Goal: Task Accomplishment & Management: Use online tool/utility

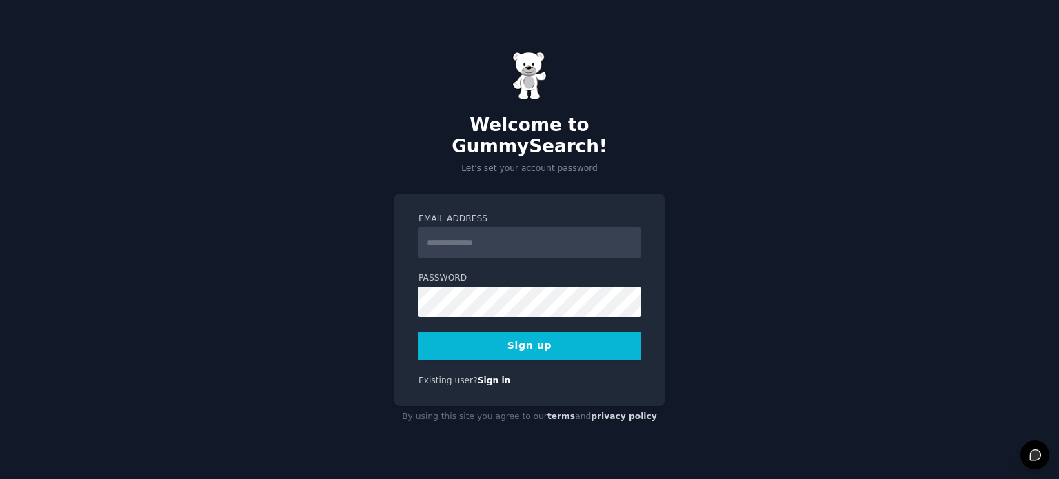
click at [474, 239] on input "Email Address" at bounding box center [530, 243] width 222 height 30
type input "**********"
click at [574, 337] on button "Sign up" at bounding box center [530, 346] width 222 height 29
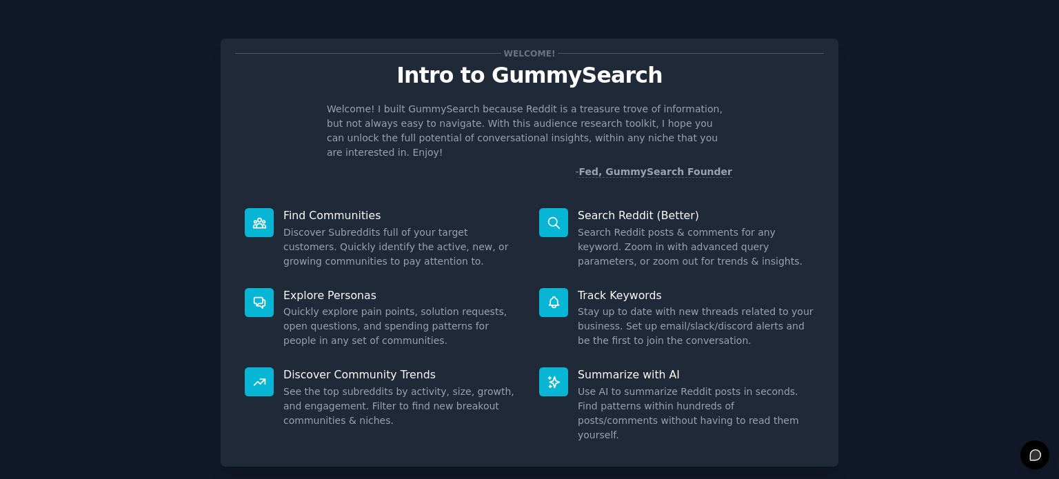
scroll to position [60, 0]
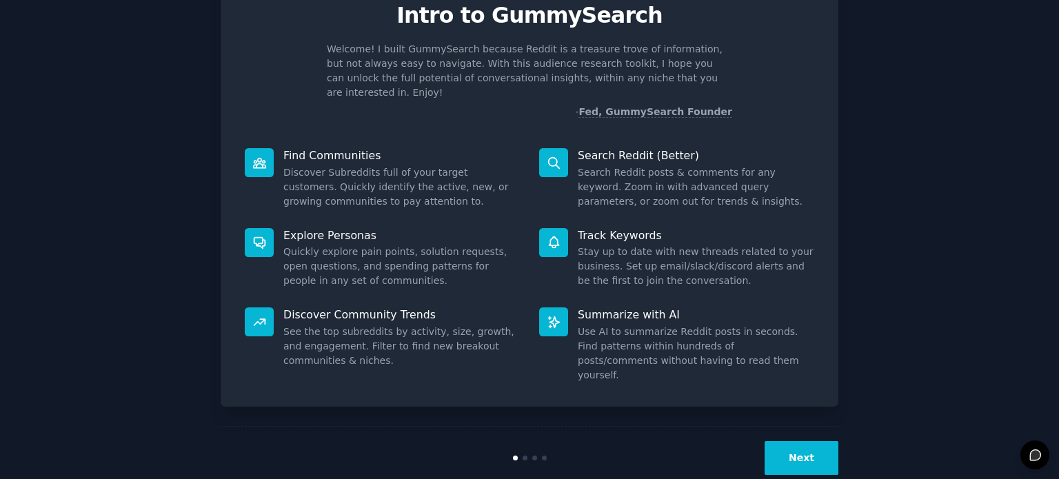
click at [794, 441] on button "Next" at bounding box center [802, 458] width 74 height 34
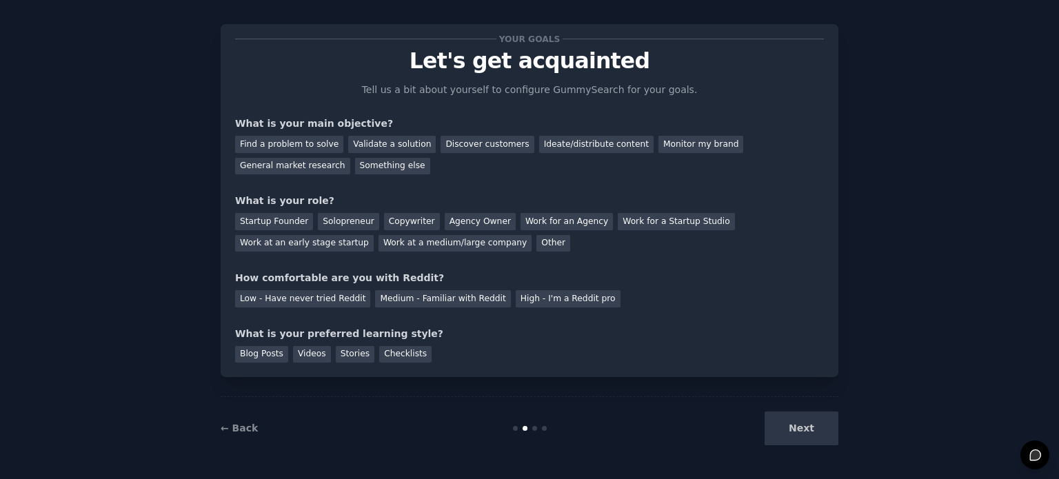
scroll to position [14, 0]
click at [794, 423] on div "Next" at bounding box center [735, 429] width 206 height 34
click at [796, 413] on div "Next" at bounding box center [735, 429] width 206 height 34
click at [775, 431] on div "Next" at bounding box center [735, 429] width 206 height 34
click at [540, 171] on div "Find a problem to solve Validate a solution Discover customers Ideate/distribut…" at bounding box center [529, 153] width 589 height 43
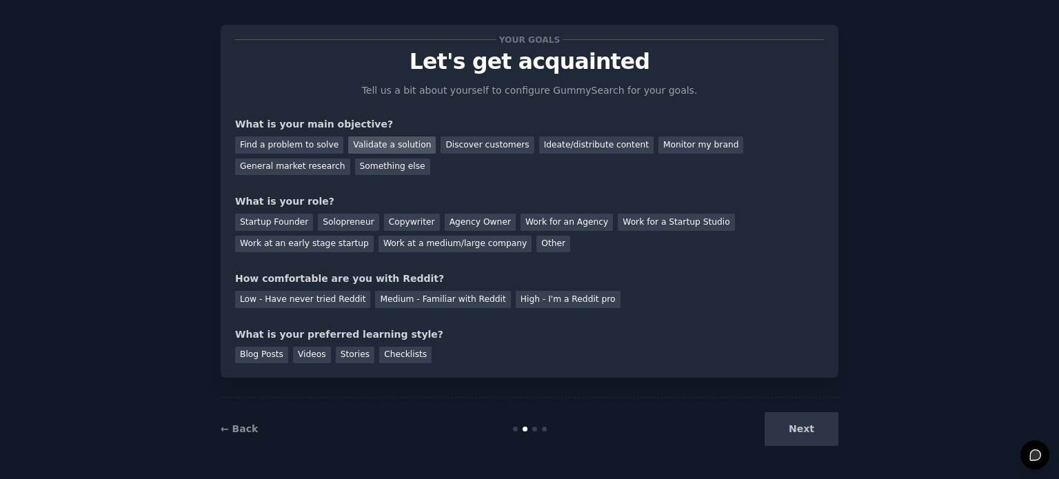
click at [365, 143] on div "Validate a solution" at bounding box center [392, 145] width 88 height 17
click at [322, 223] on div "Solopreneur" at bounding box center [348, 222] width 61 height 17
click at [402, 298] on div "Medium - Familiar with Reddit" at bounding box center [442, 299] width 135 height 17
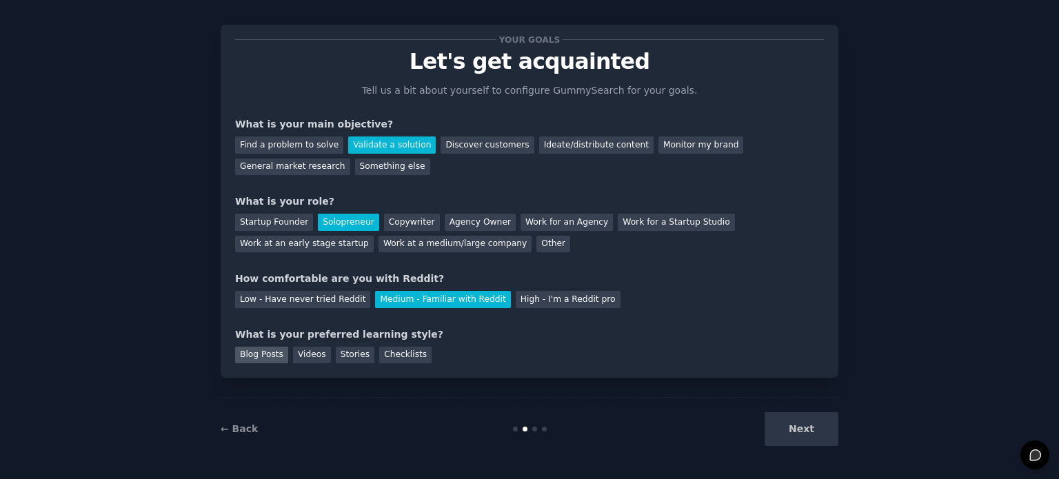
click at [260, 350] on div "Blog Posts" at bounding box center [261, 355] width 53 height 17
click at [789, 416] on button "Next" at bounding box center [802, 429] width 74 height 34
click at [794, 425] on div "Next" at bounding box center [735, 429] width 206 height 34
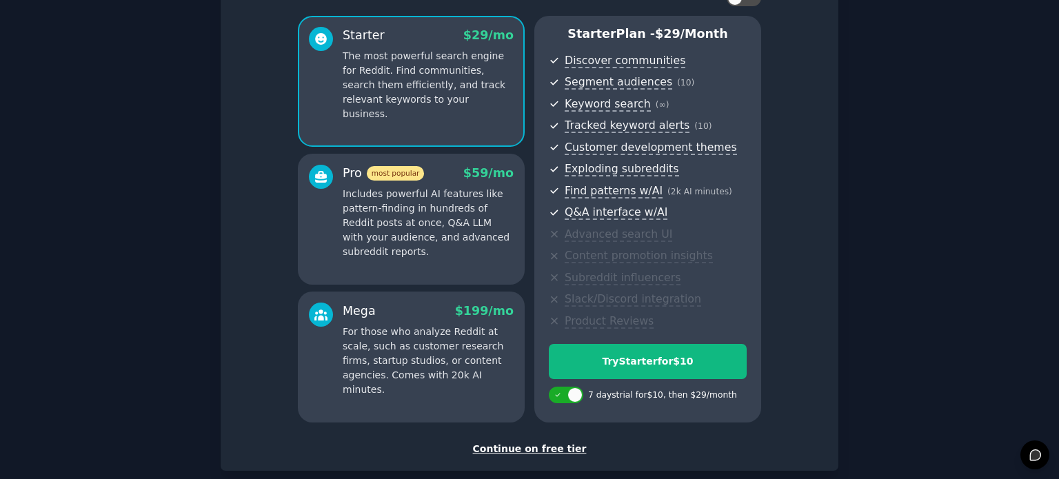
scroll to position [181, 0]
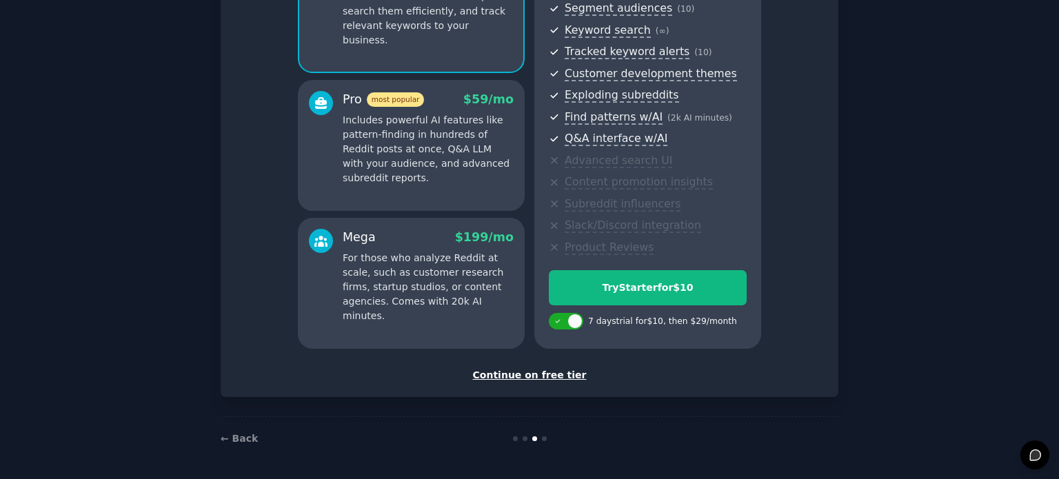
click at [548, 376] on div "Continue on free tier" at bounding box center [529, 375] width 589 height 14
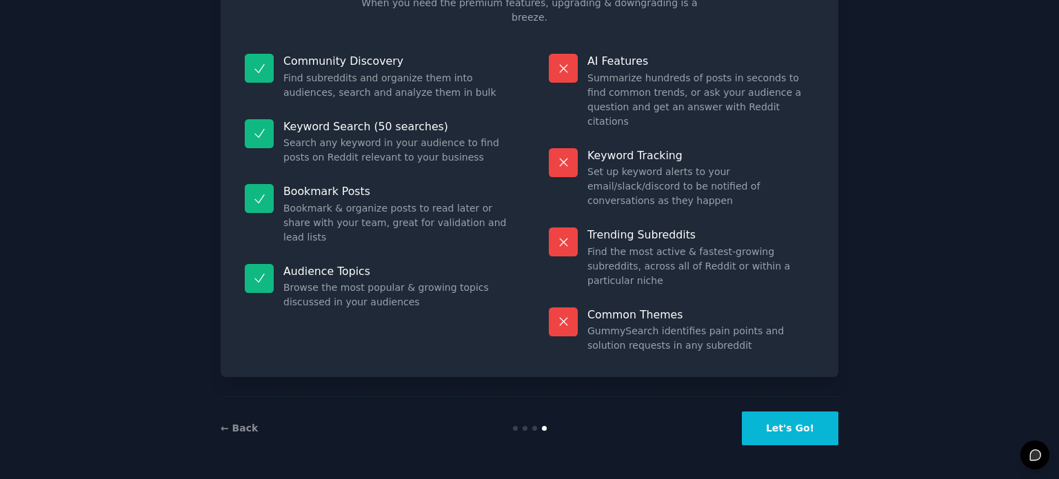
scroll to position [57, 0]
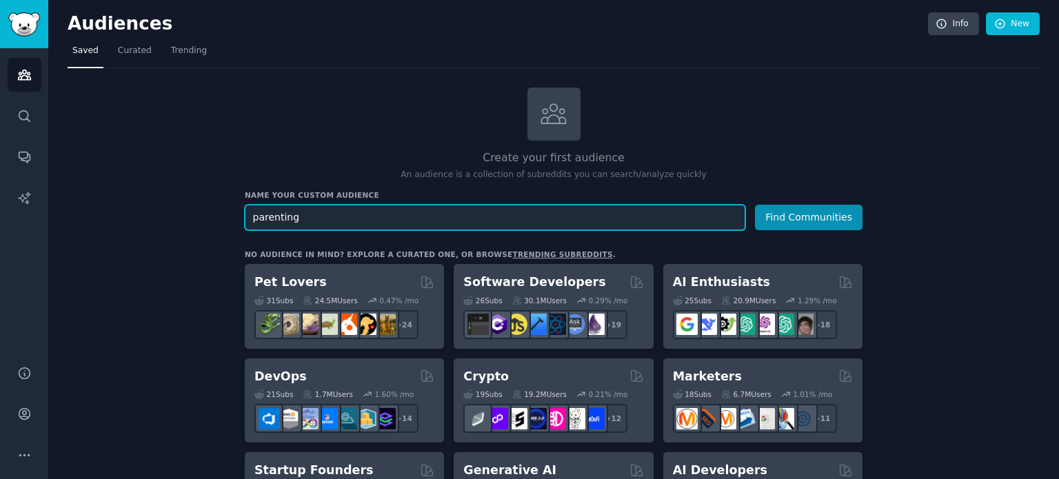
type input "parenting"
click at [755, 205] on button "Find Communities" at bounding box center [809, 218] width 108 height 26
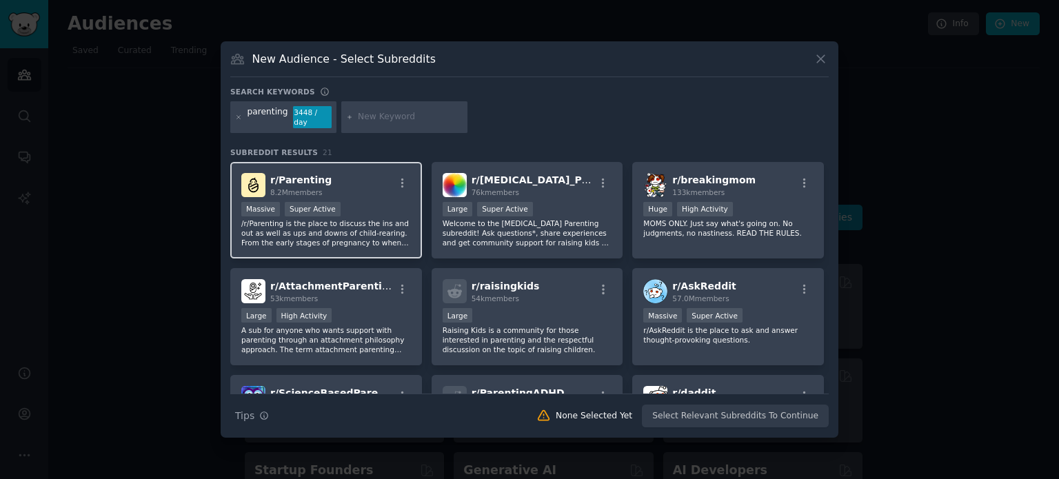
click at [388, 178] on div "r/ Parenting 8.2M members" at bounding box center [326, 185] width 170 height 24
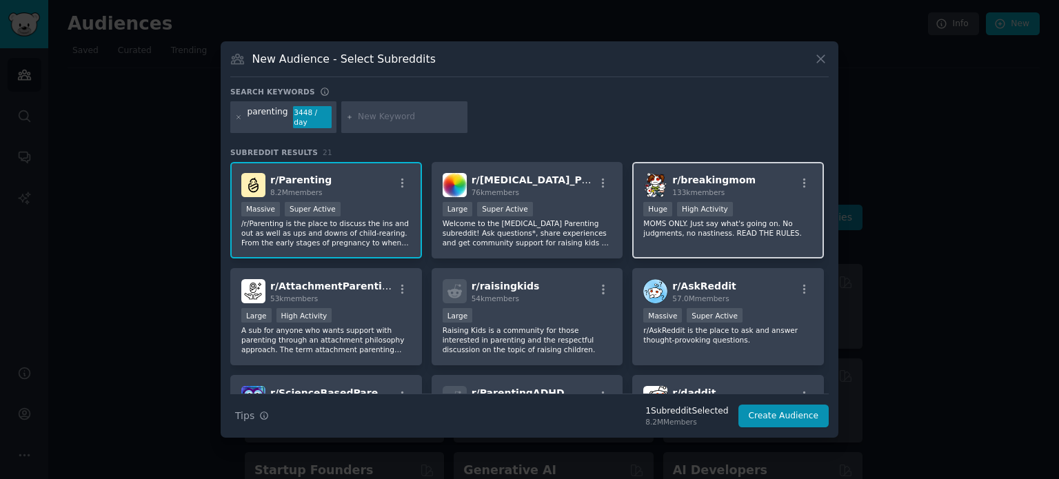
click at [745, 173] on div "r/ breakingmom 133k members" at bounding box center [728, 185] width 170 height 24
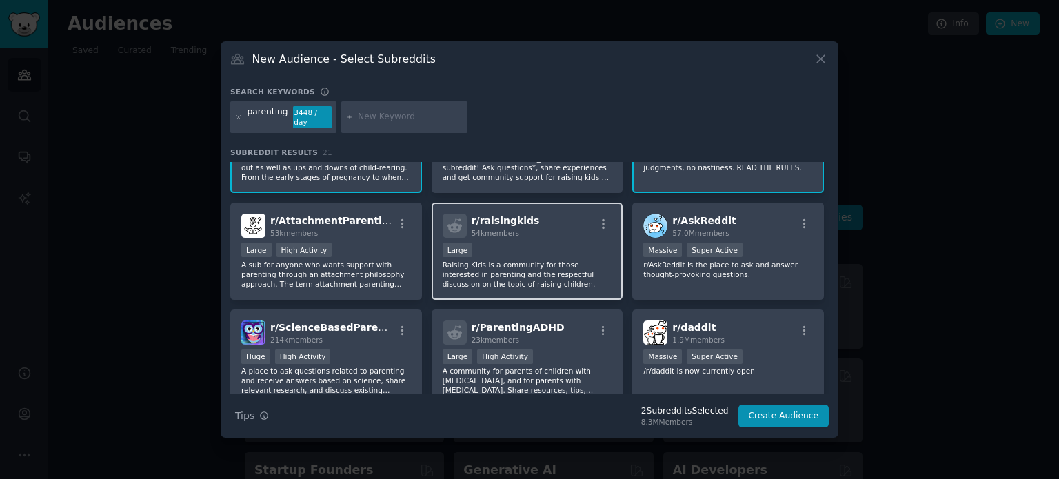
scroll to position [69, 0]
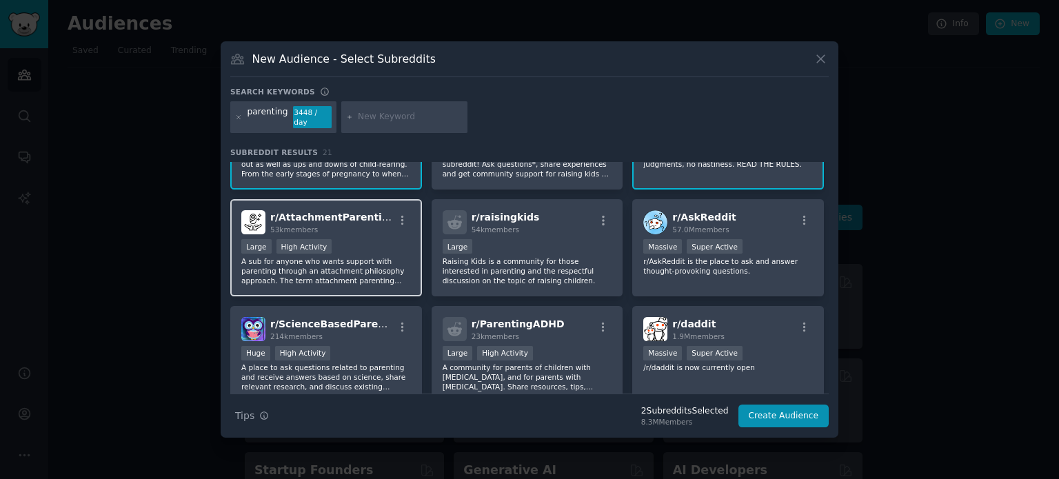
click at [357, 225] on div "53k members" at bounding box center [331, 230] width 123 height 10
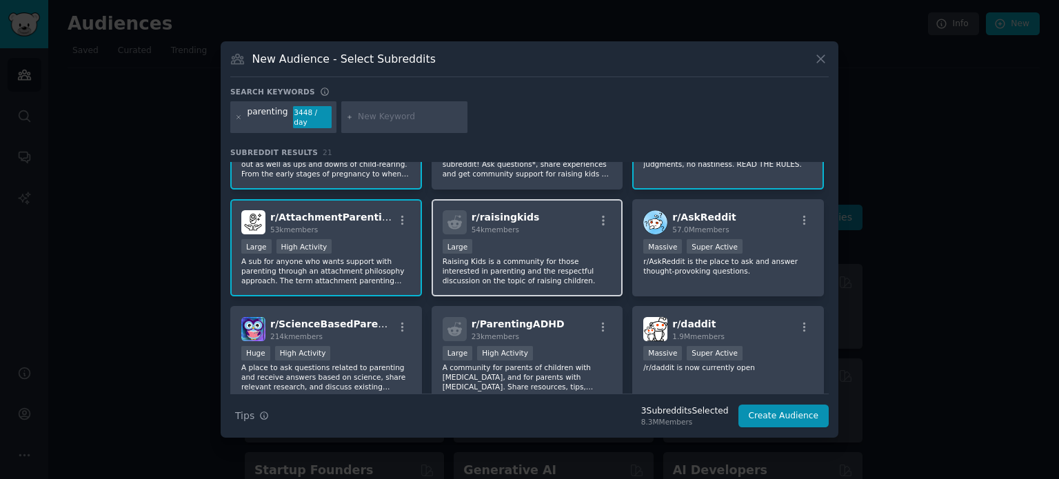
click at [532, 220] on div "r/ raisingkids 54k members" at bounding box center [528, 222] width 170 height 24
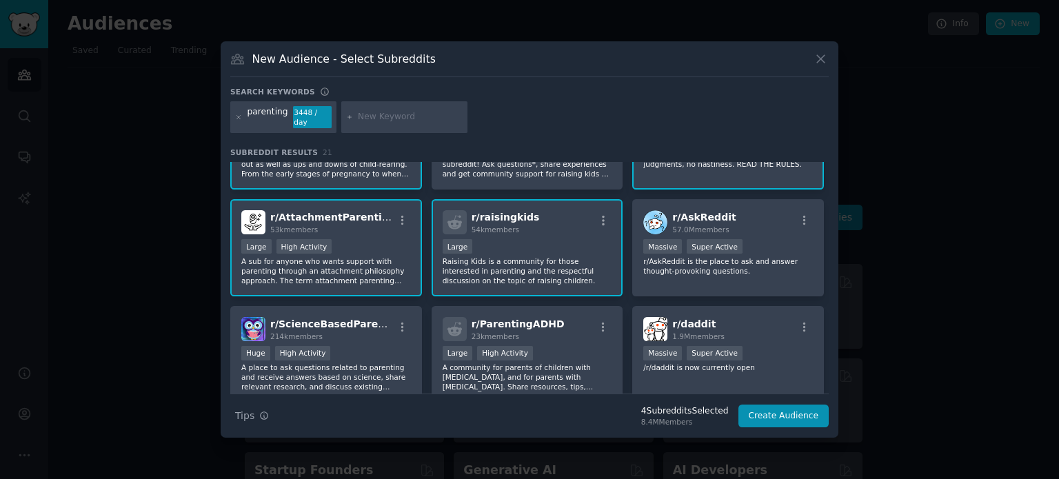
scroll to position [138, 0]
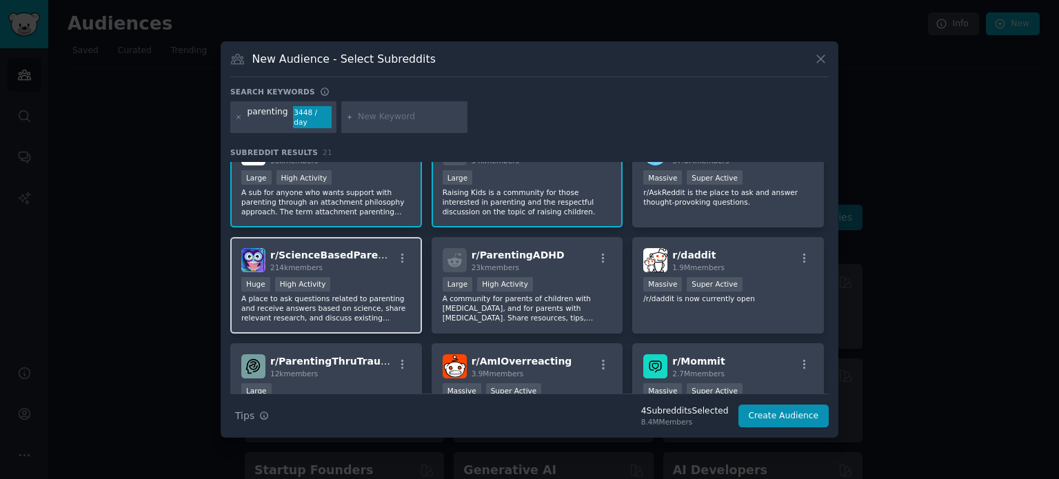
click at [330, 252] on span "r/ ScienceBasedParenting" at bounding box center [338, 255] width 137 height 11
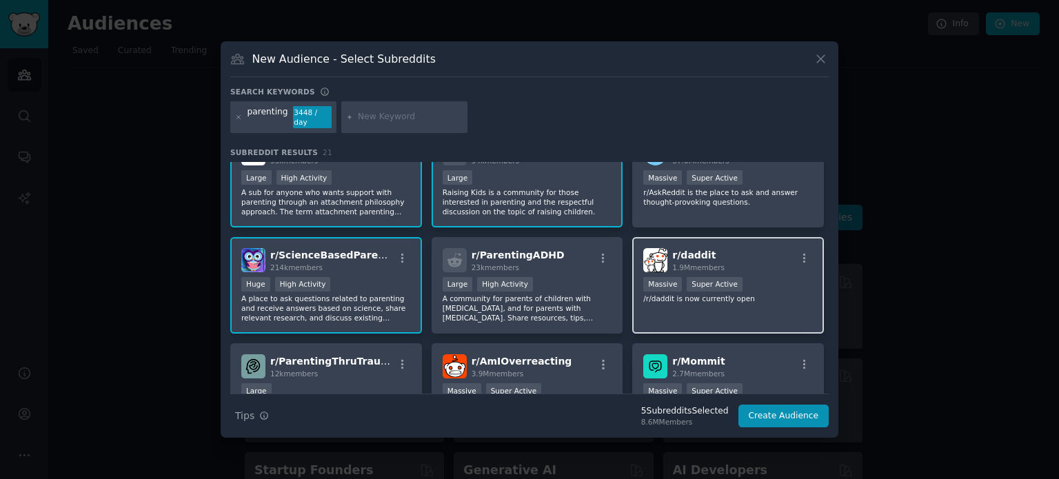
click at [715, 299] on div "r/ daddit 1.9M members >= 95th percentile for submissions / day Massive Super A…" at bounding box center [728, 285] width 192 height 97
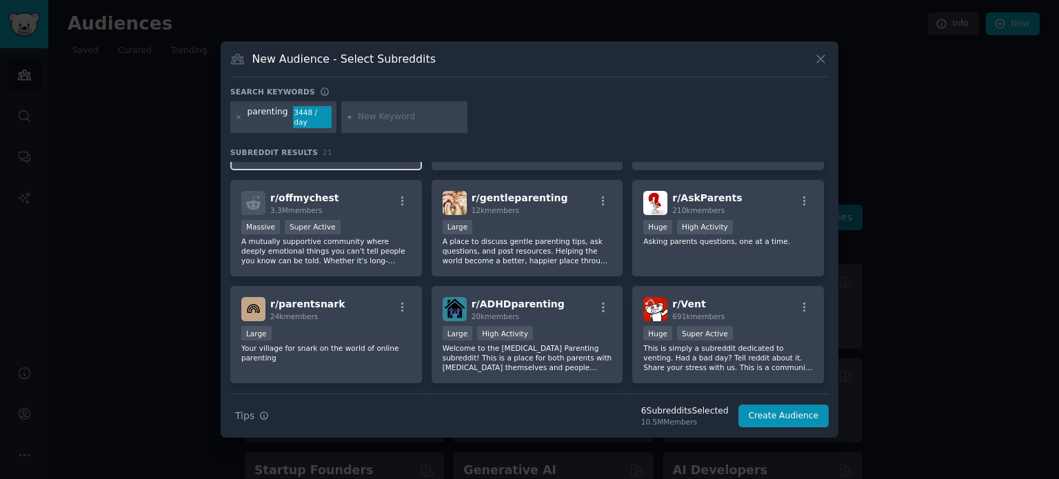
scroll to position [414, 0]
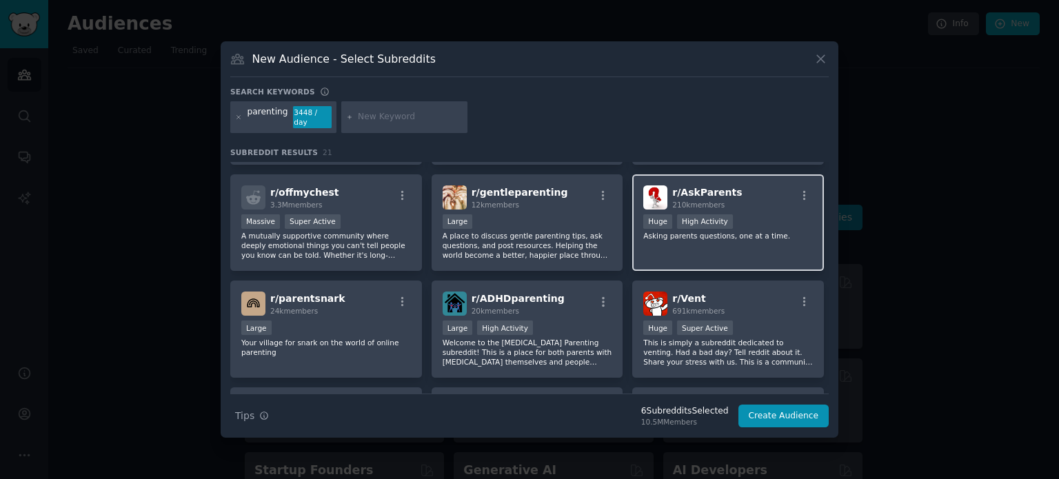
click at [753, 215] on div "Huge High Activity" at bounding box center [728, 222] width 170 height 17
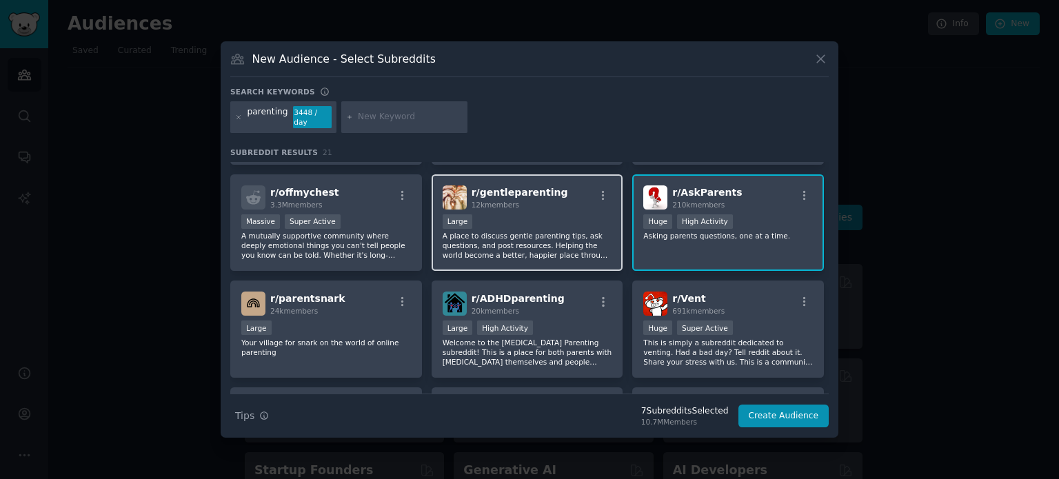
click at [548, 214] on div "Large" at bounding box center [528, 222] width 170 height 17
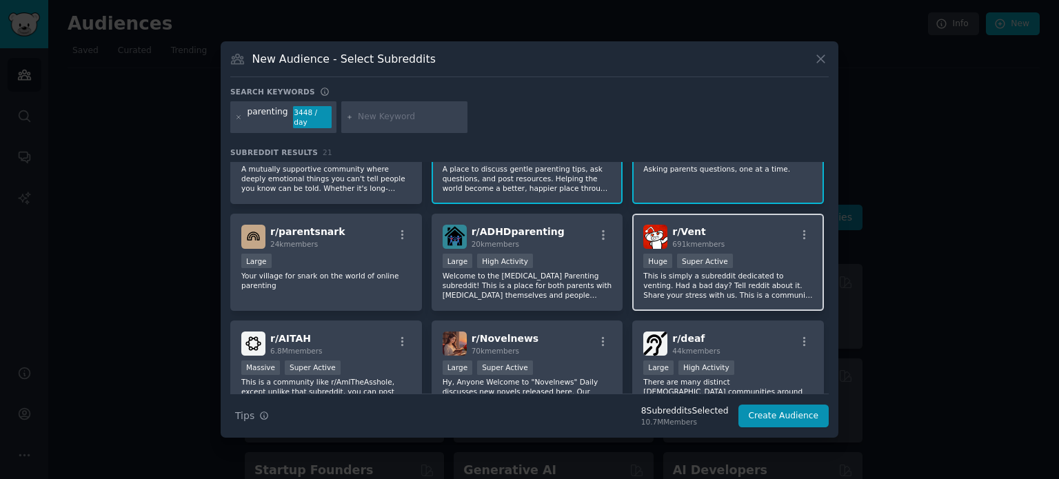
scroll to position [483, 0]
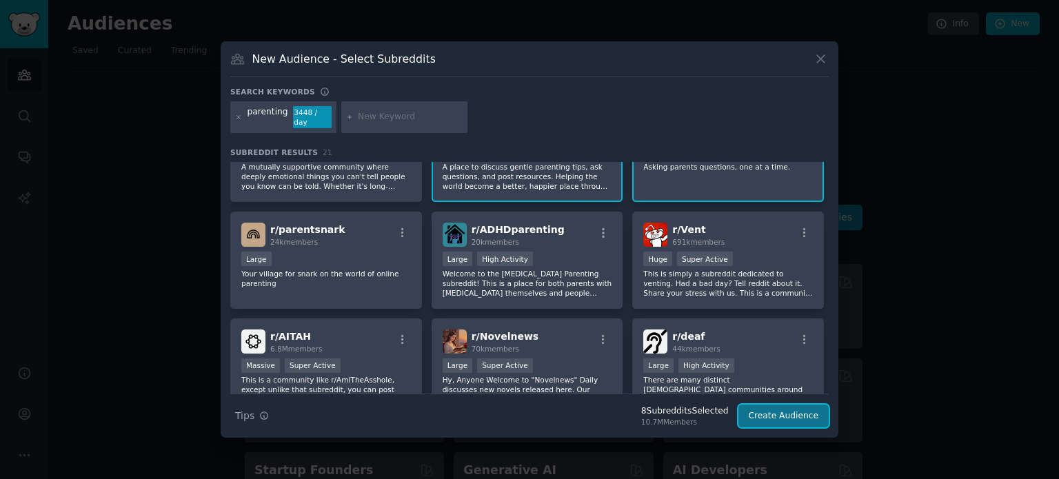
click at [778, 416] on button "Create Audience" at bounding box center [784, 416] width 91 height 23
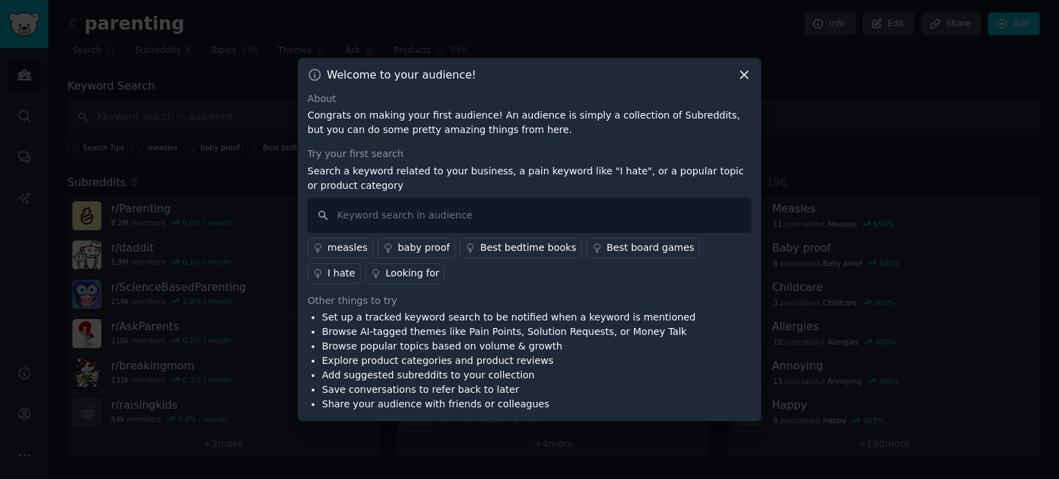
click at [433, 192] on p "Search a keyword related to your business, a pain keyword like "I hate", or a p…" at bounding box center [530, 178] width 444 height 29
click at [426, 211] on input "text" at bounding box center [530, 215] width 444 height 35
type input "understand teen"
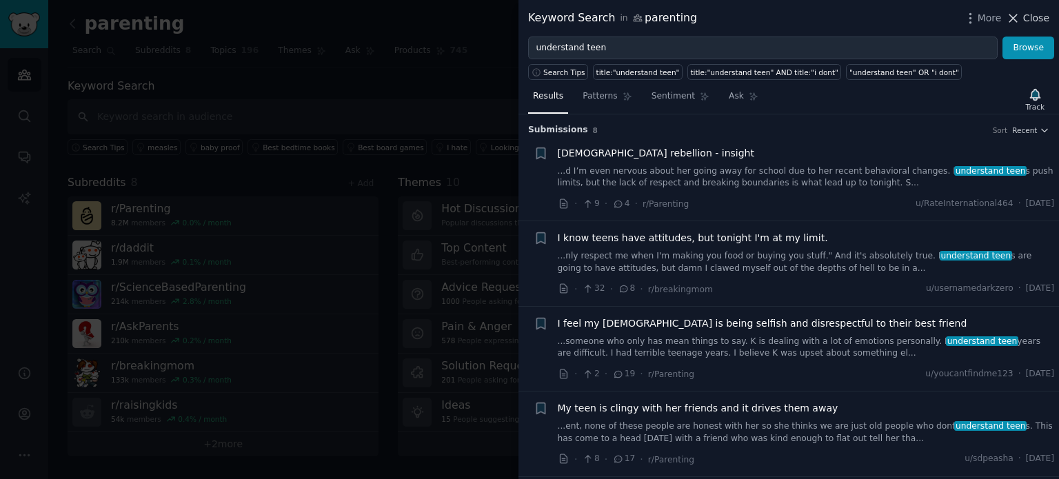
click at [1040, 16] on span "Close" at bounding box center [1036, 18] width 26 height 14
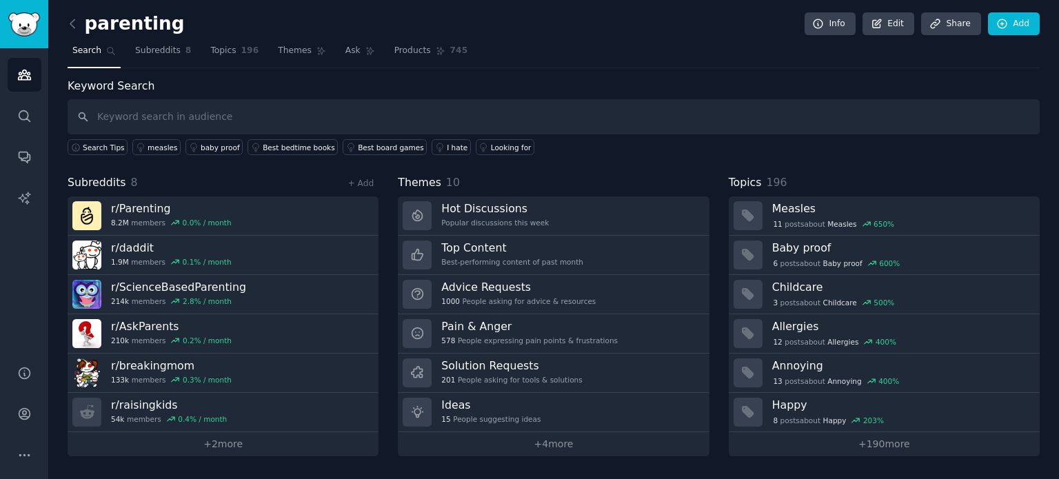
click at [594, 30] on div "parenting Info Edit Share Add" at bounding box center [554, 26] width 972 height 28
click at [185, 53] on span "8" at bounding box center [188, 51] width 6 height 12
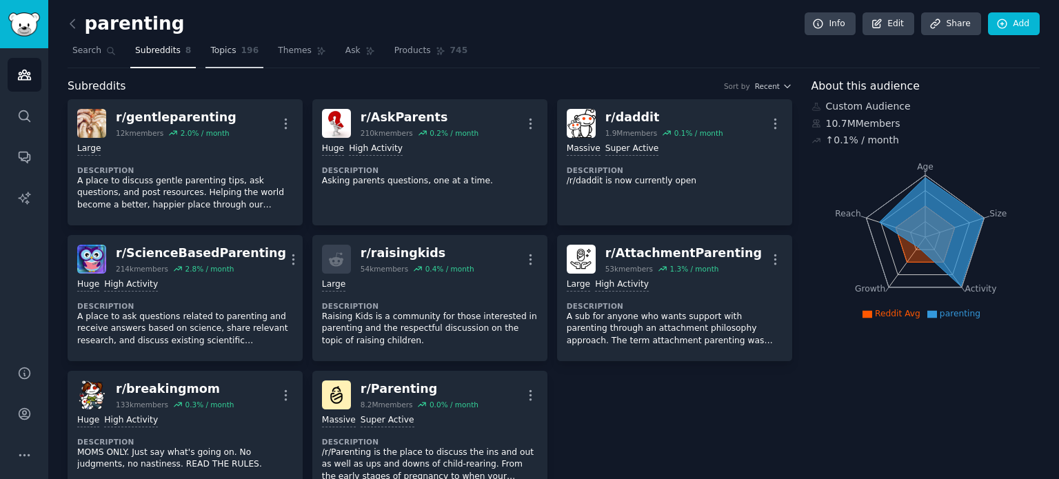
click at [227, 44] on link "Topics 196" at bounding box center [234, 54] width 58 height 28
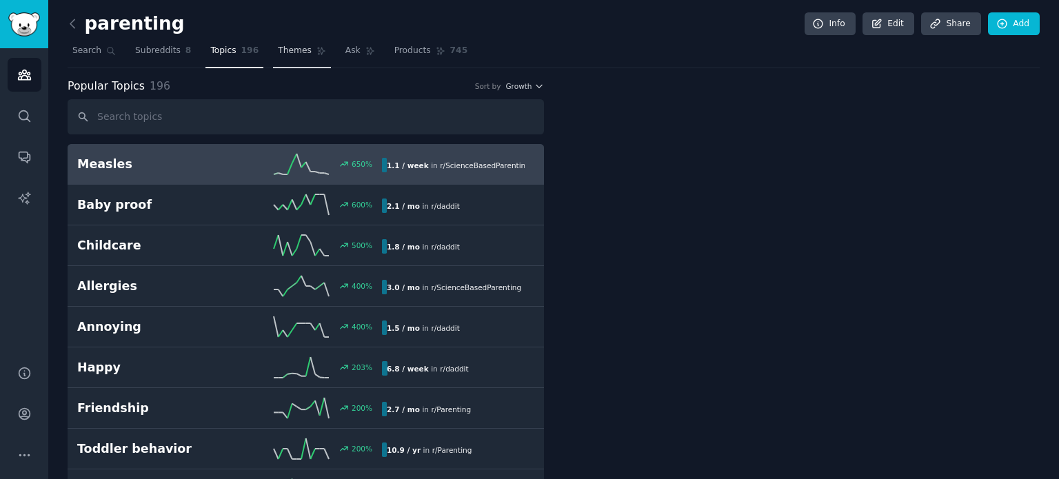
click at [283, 52] on span "Themes" at bounding box center [295, 51] width 34 height 12
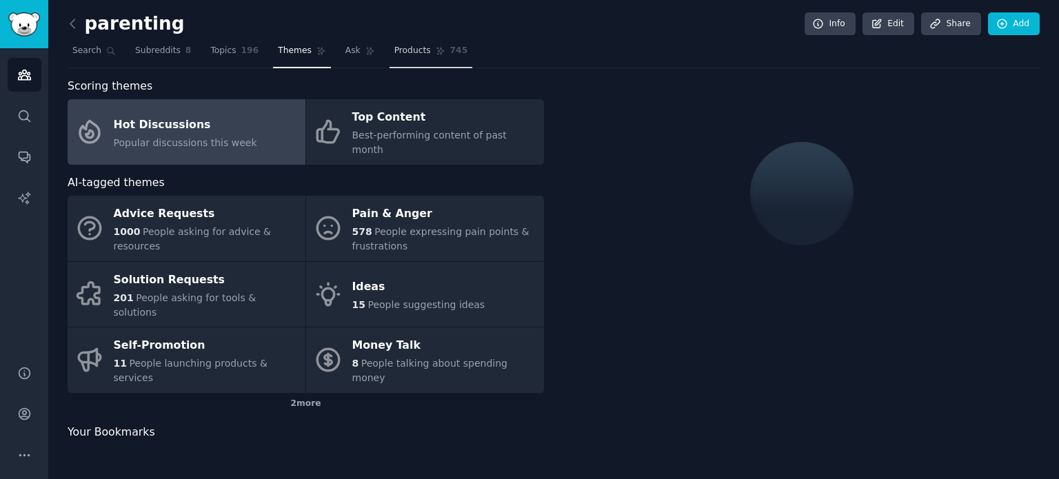
click at [407, 54] on span "Products" at bounding box center [412, 51] width 37 height 12
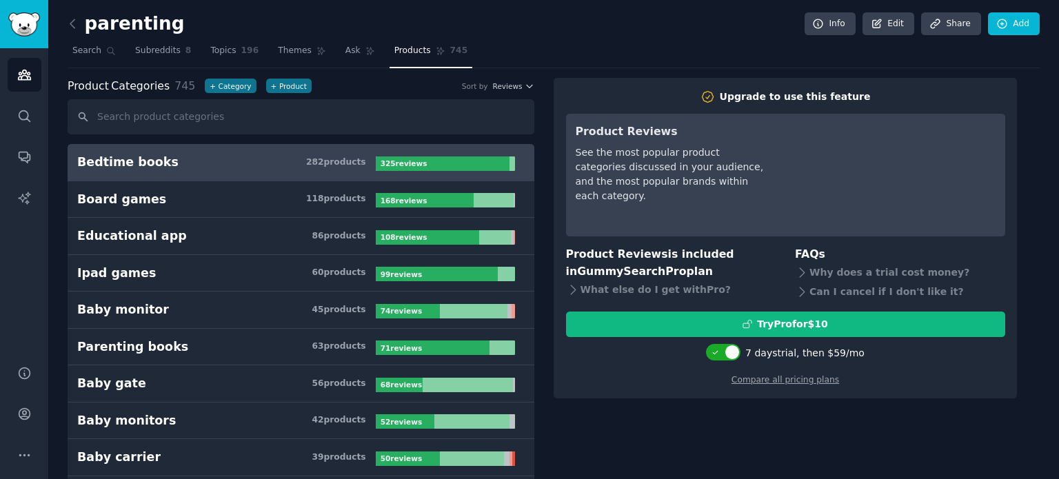
click at [290, 115] on input "text" at bounding box center [301, 116] width 467 height 35
click at [309, 157] on h3 "Bedtime books 282 product s" at bounding box center [226, 162] width 299 height 17
click at [345, 54] on span "Ask" at bounding box center [352, 51] width 15 height 12
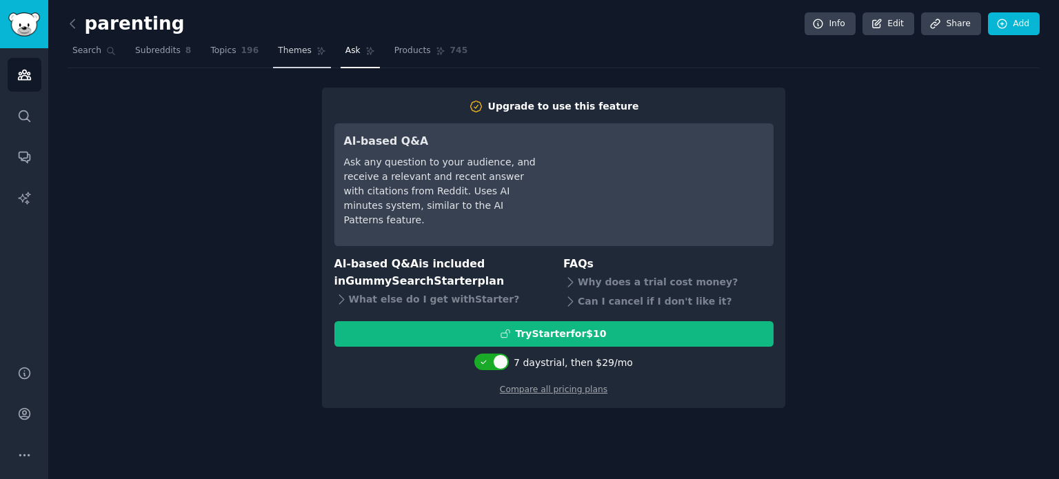
click at [317, 51] on icon at bounding box center [322, 51] width 10 height 10
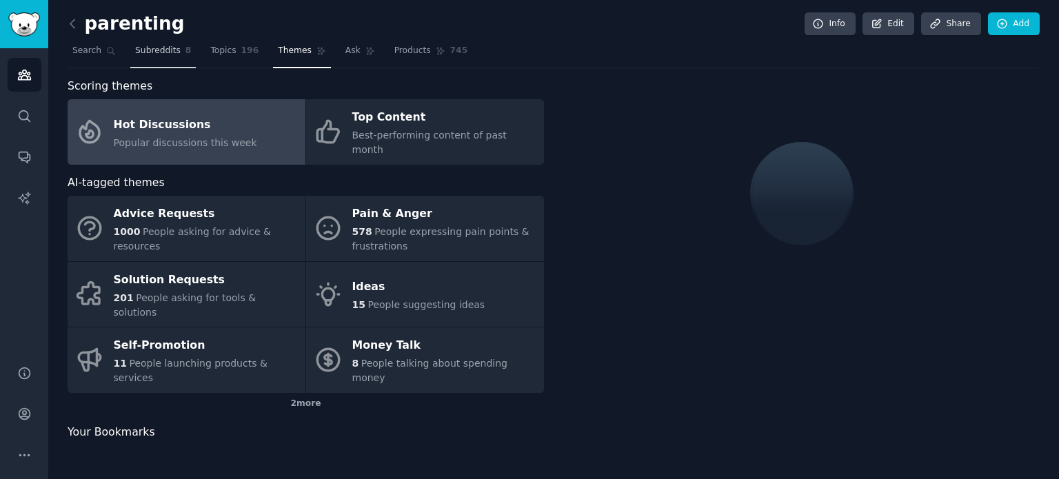
click at [161, 46] on span "Subreddits" at bounding box center [158, 51] width 46 height 12
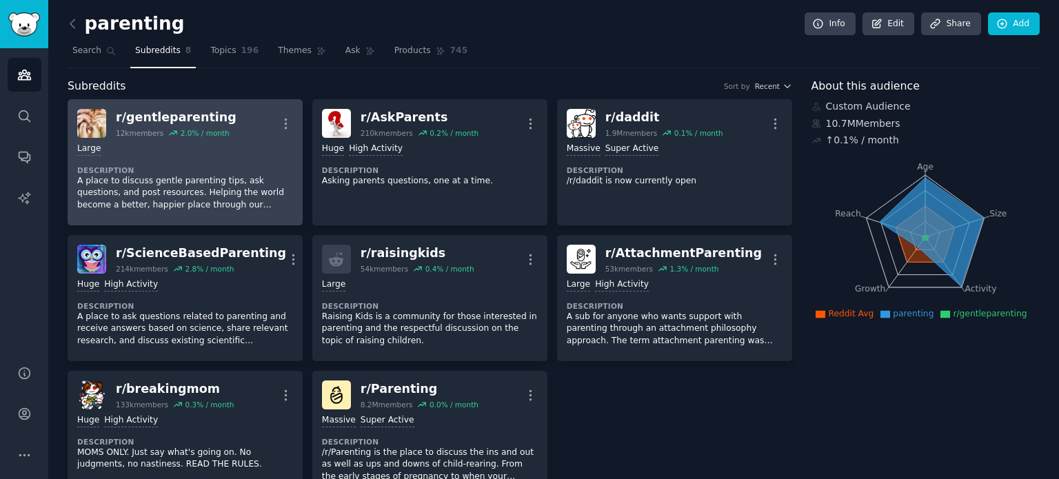
scroll to position [36, 0]
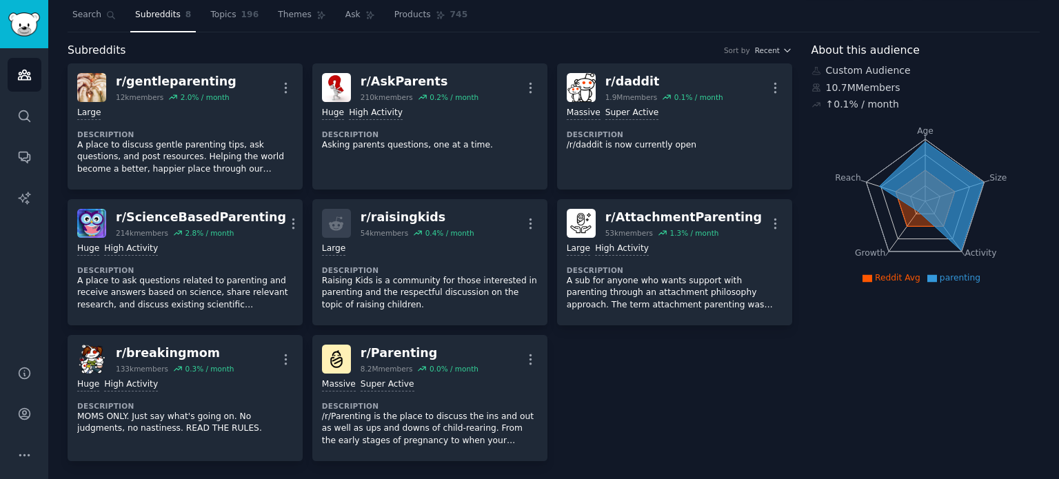
click at [910, 187] on icon at bounding box center [931, 195] width 104 height 109
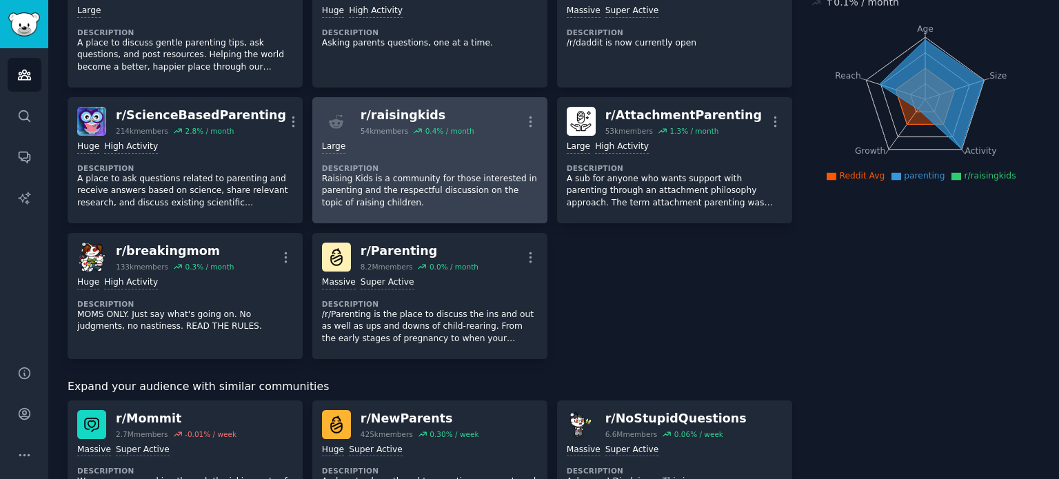
scroll to position [0, 0]
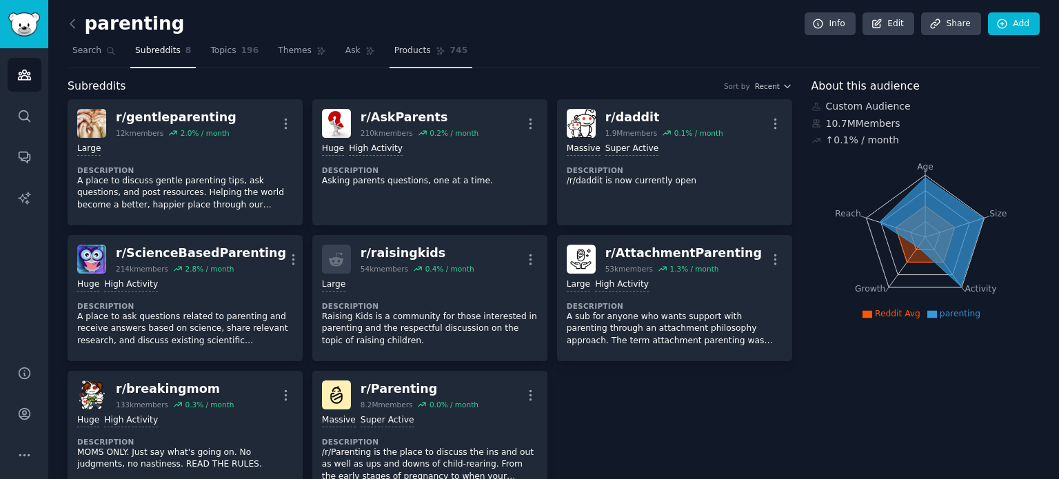
click at [394, 45] on span "Products" at bounding box center [412, 51] width 37 height 12
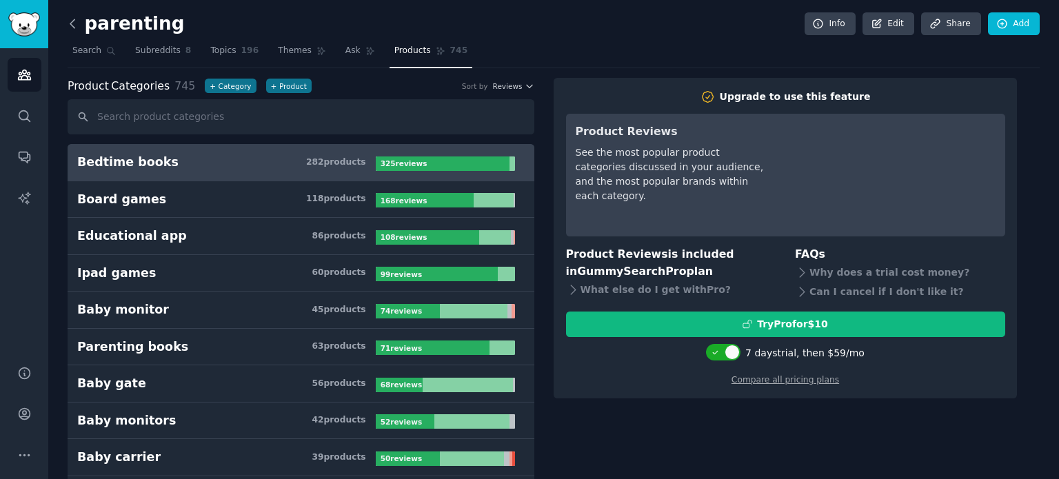
click at [72, 29] on icon at bounding box center [73, 24] width 14 height 14
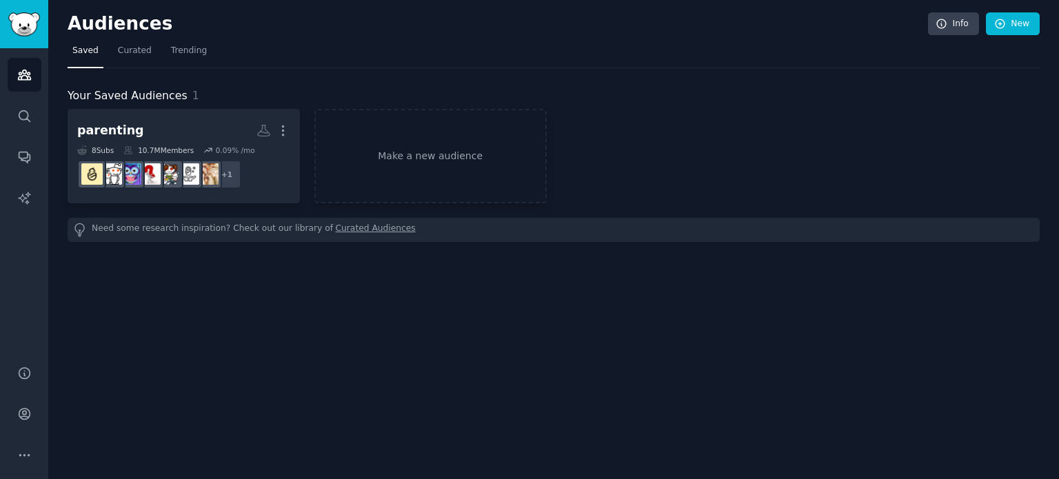
click at [72, 29] on h2 "Audiences" at bounding box center [498, 24] width 861 height 22
click at [30, 118] on icon "Sidebar" at bounding box center [24, 116] width 14 height 14
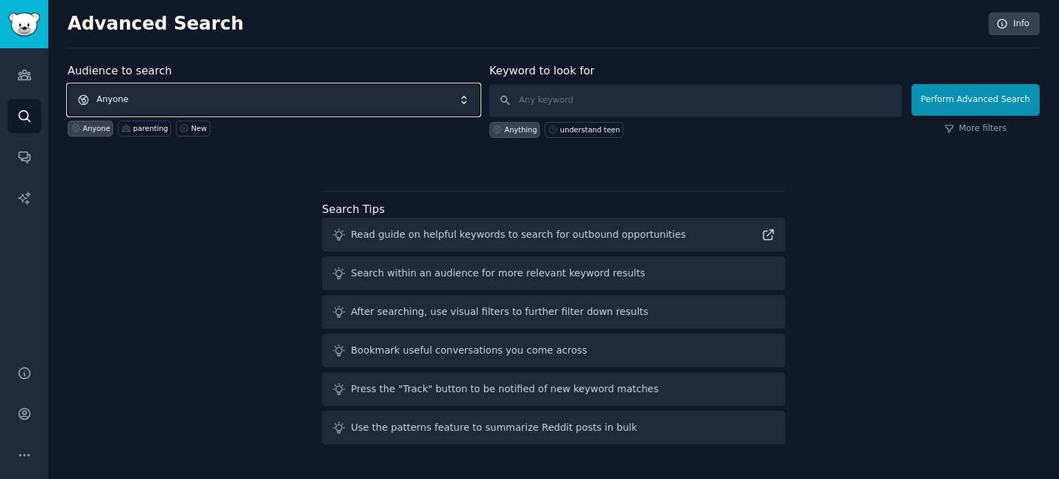
click at [389, 106] on span "Anyone" at bounding box center [274, 100] width 412 height 32
